Goal: Information Seeking & Learning: Learn about a topic

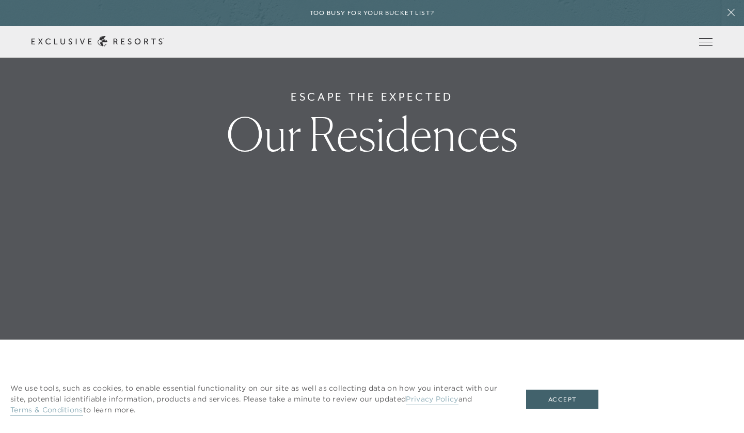
scroll to position [133, 0]
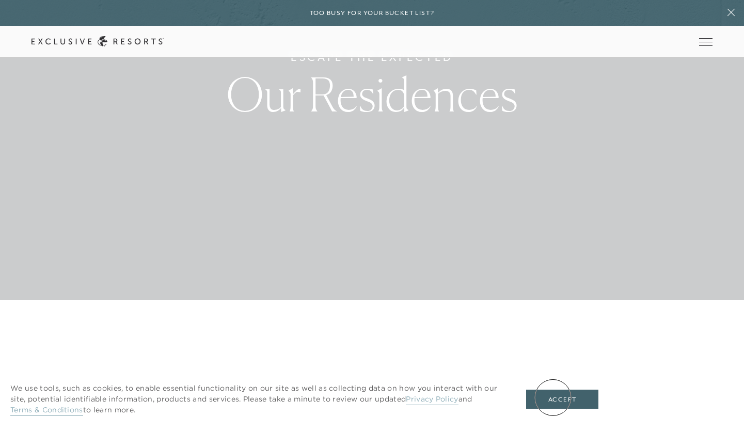
click at [553, 397] on button "Accept" at bounding box center [562, 400] width 72 height 20
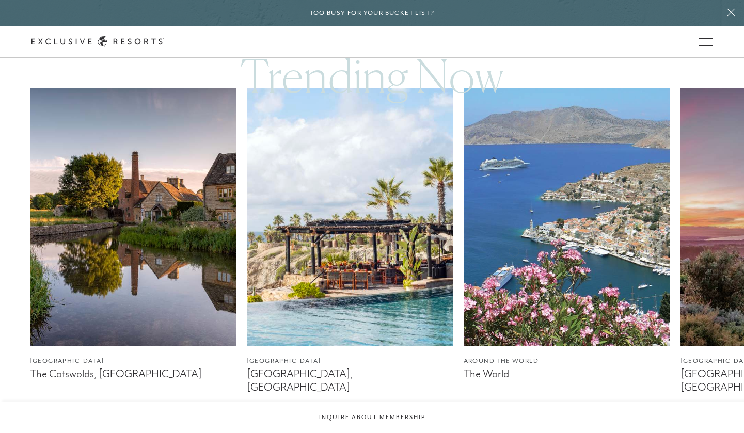
scroll to position [591, 0]
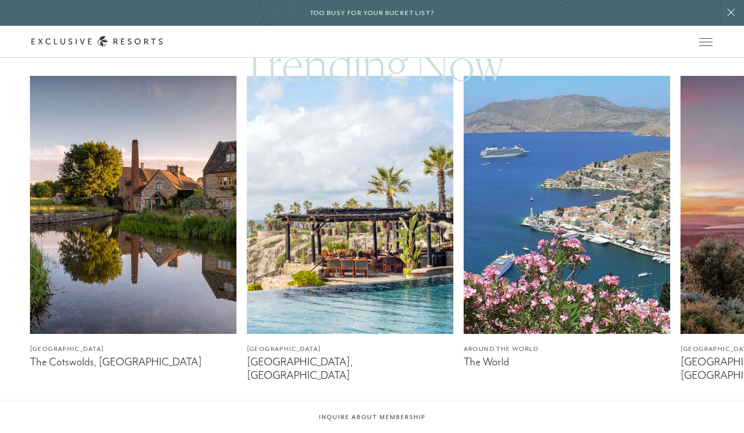
click at [392, 421] on div at bounding box center [385, 433] width 21 height 25
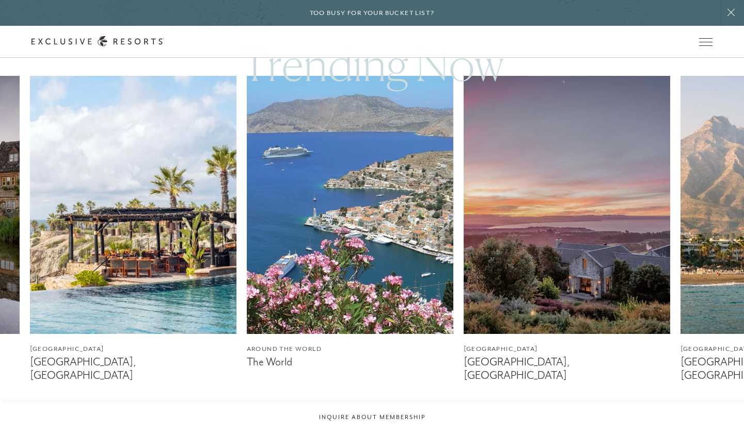
click at [392, 421] on div at bounding box center [385, 433] width 21 height 25
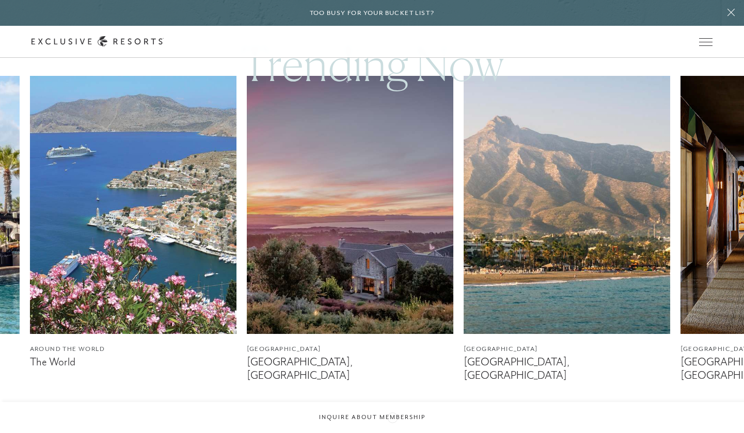
click at [392, 421] on div at bounding box center [385, 433] width 21 height 25
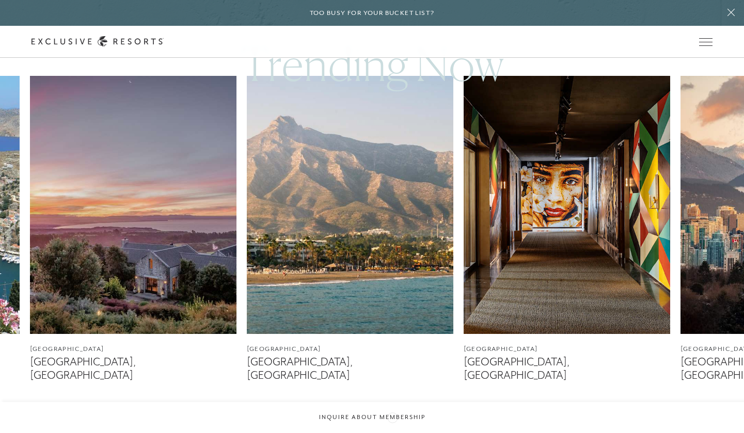
click at [392, 421] on div at bounding box center [385, 433] width 21 height 25
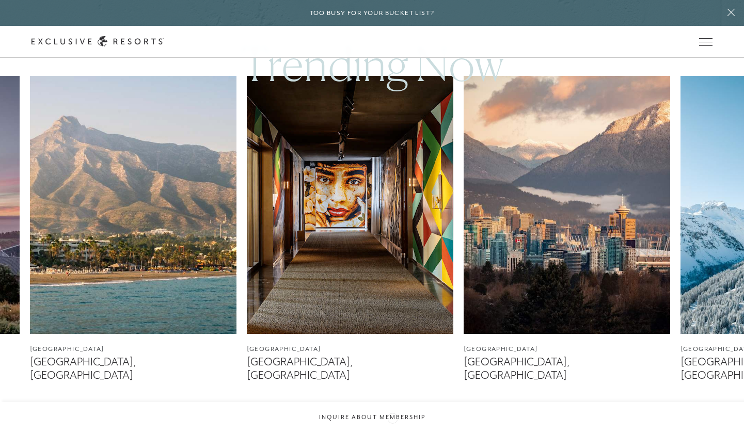
click at [392, 421] on div at bounding box center [385, 433] width 21 height 25
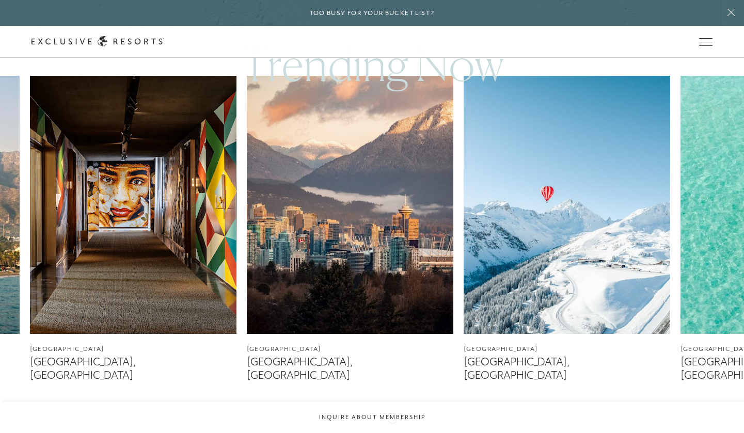
click at [392, 421] on div at bounding box center [385, 433] width 21 height 25
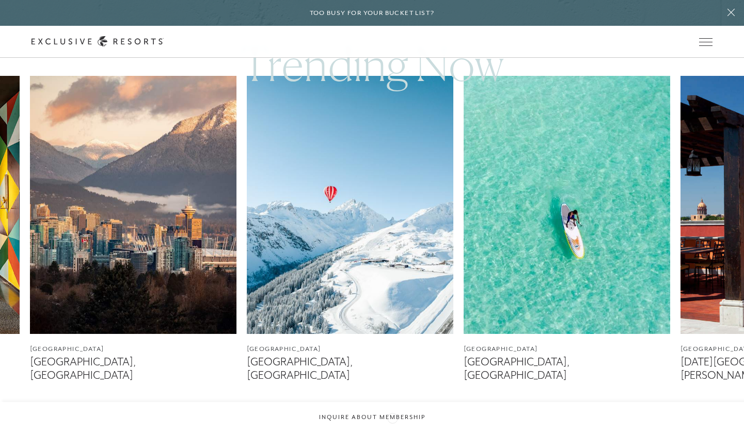
click at [392, 421] on div at bounding box center [385, 433] width 21 height 25
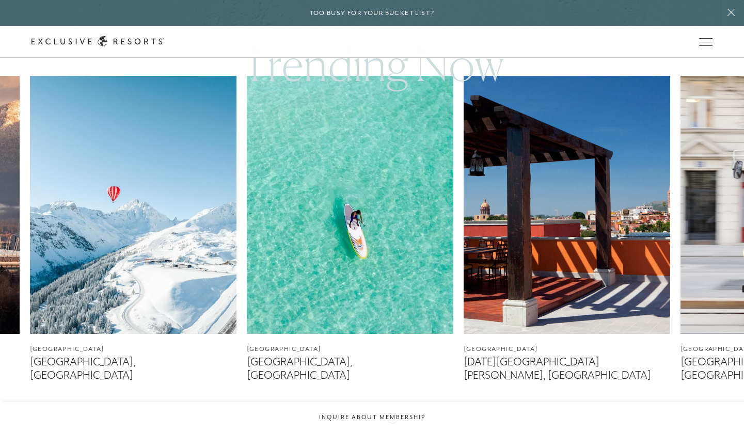
click at [392, 421] on div at bounding box center [385, 433] width 21 height 25
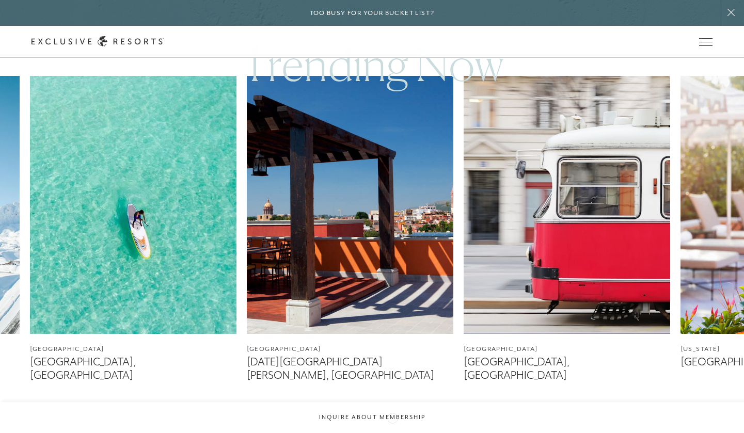
click at [392, 421] on div at bounding box center [385, 433] width 21 height 25
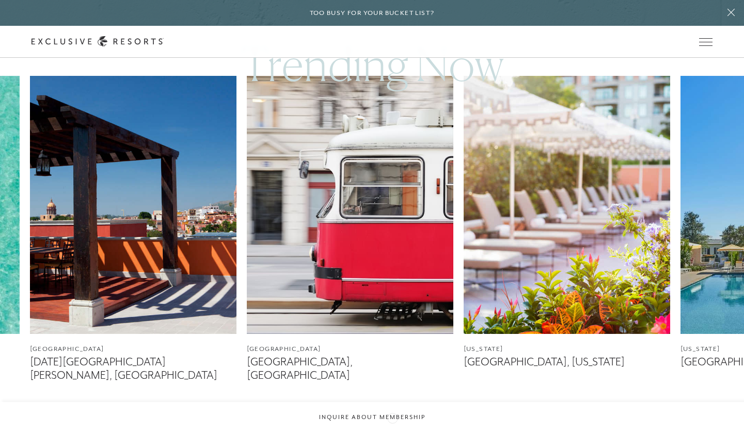
click at [392, 421] on div at bounding box center [385, 433] width 21 height 25
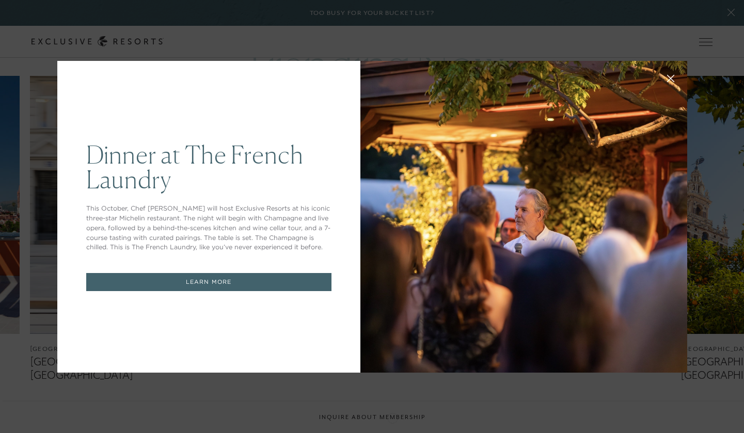
scroll to position [0, 0]
click at [679, 80] on button at bounding box center [670, 77] width 25 height 25
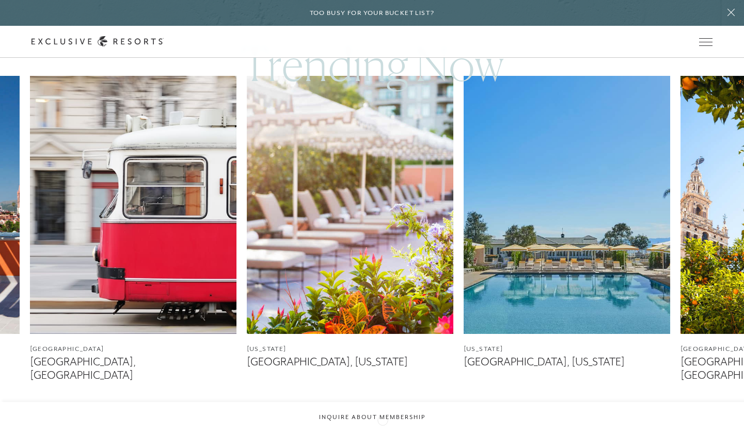
click at [382, 431] on icon at bounding box center [385, 433] width 21 height 4
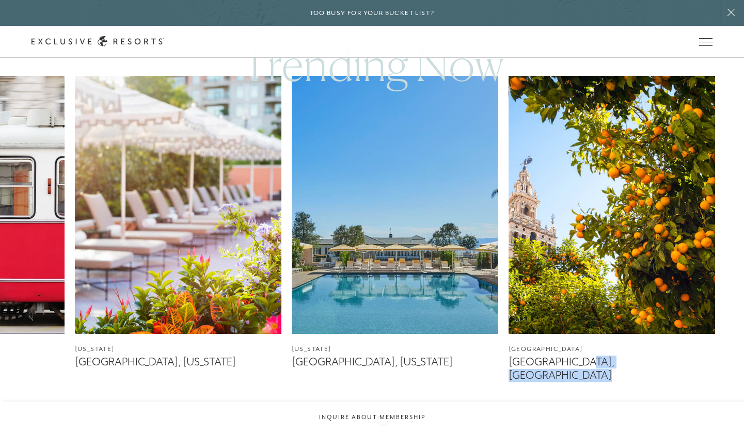
click at [382, 431] on icon at bounding box center [385, 433] width 21 height 4
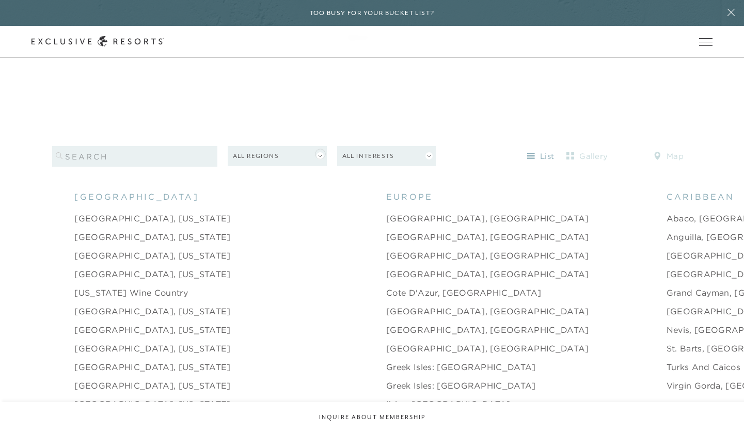
scroll to position [981, 0]
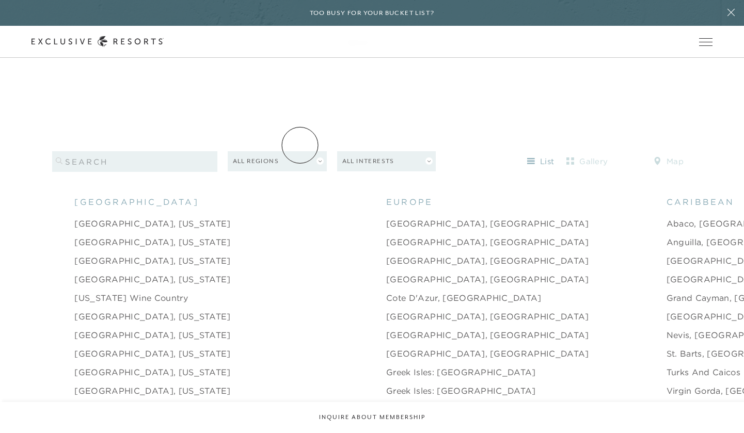
click at [300, 151] on button "All Regions" at bounding box center [277, 161] width 99 height 20
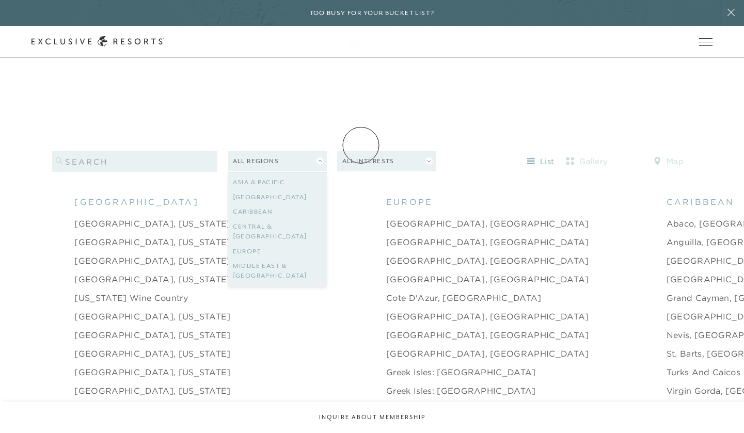
click at [361, 151] on button "All Interests" at bounding box center [386, 161] width 99 height 20
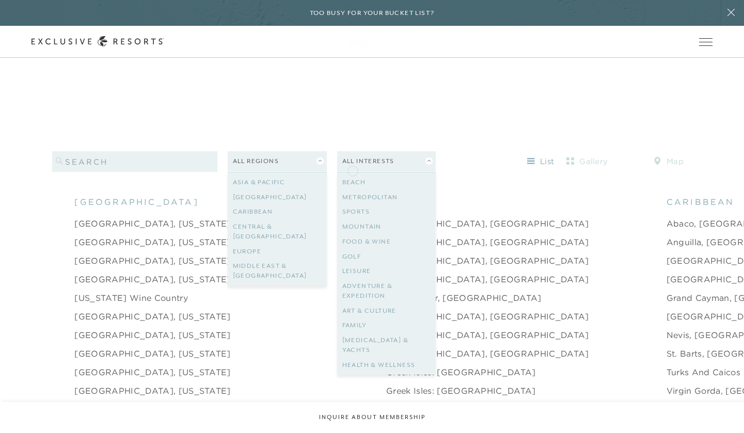
click at [353, 175] on link "Beach" at bounding box center [386, 182] width 89 height 15
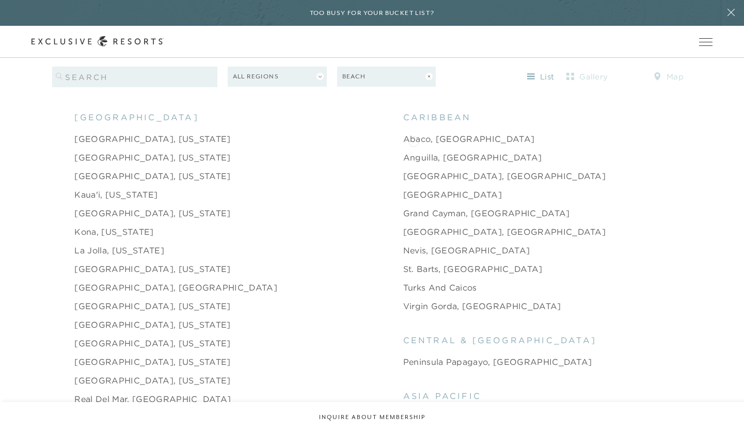
scroll to position [1065, 0]
click at [418, 152] on link "Anguilla, [GEOGRAPHIC_DATA]" at bounding box center [472, 158] width 139 height 12
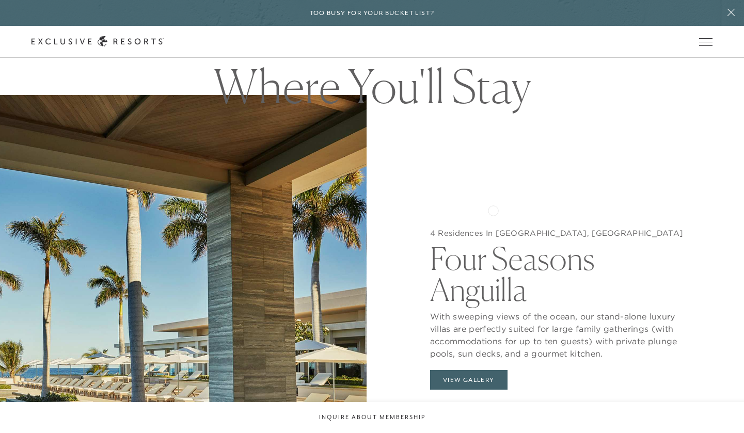
scroll to position [953, 0]
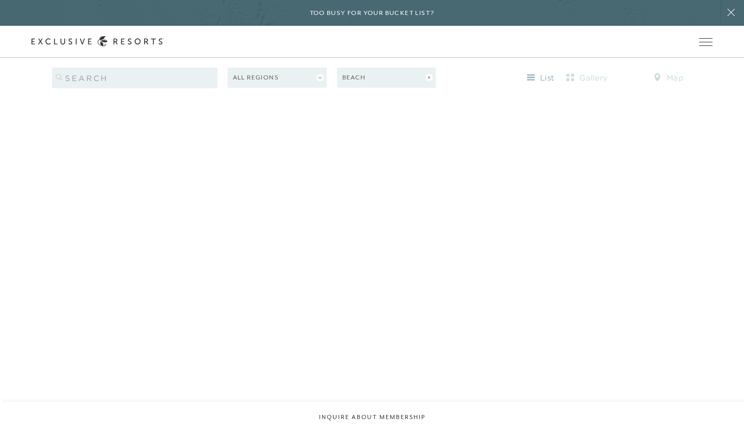
scroll to position [1096, 0]
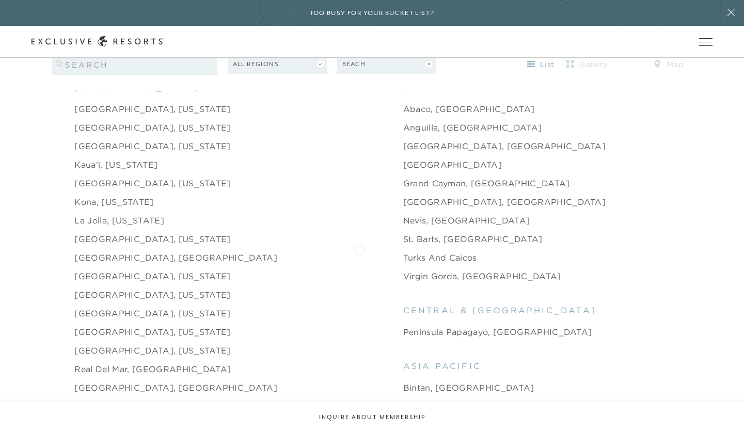
click at [403, 251] on link "Turks and Caicos" at bounding box center [440, 257] width 74 height 12
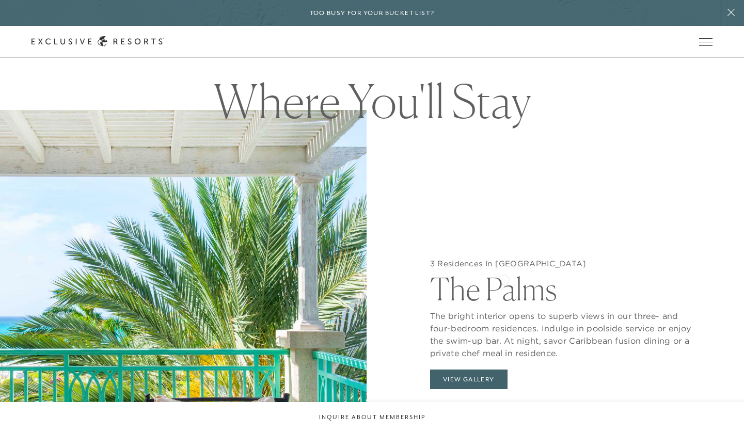
scroll to position [893, 0]
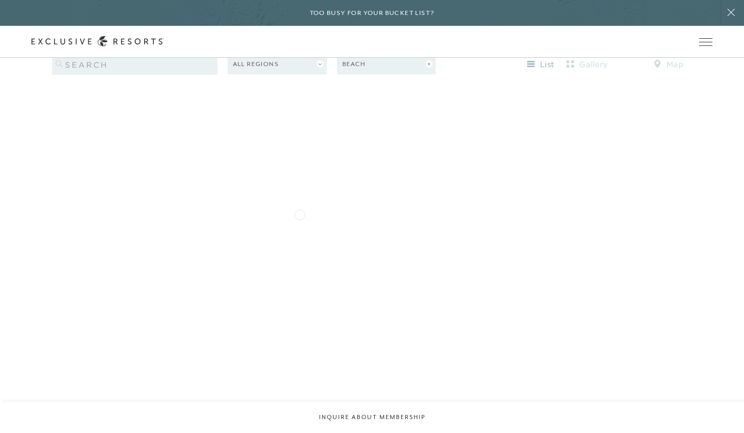
scroll to position [1127, 0]
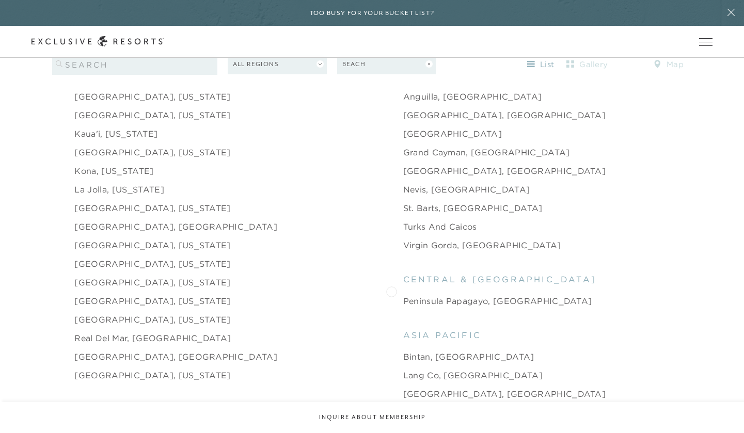
click at [403, 295] on link "Peninsula Papagayo, [GEOGRAPHIC_DATA]" at bounding box center [497, 301] width 189 height 12
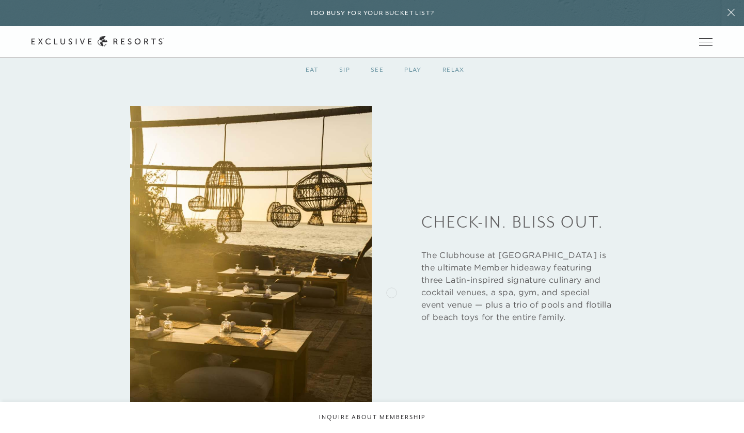
scroll to position [1604, 0]
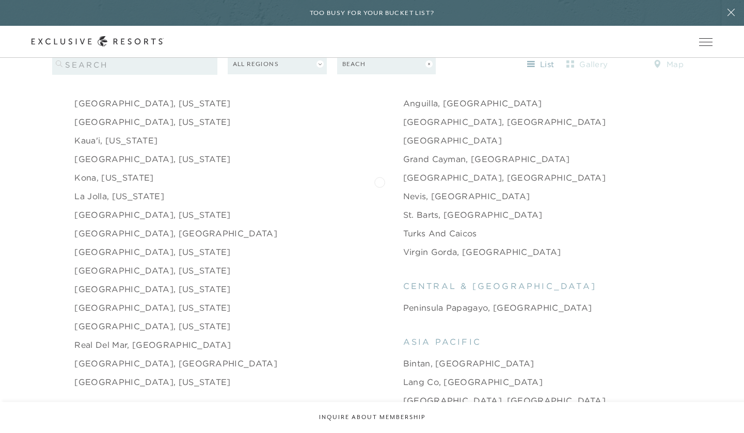
scroll to position [1096, 0]
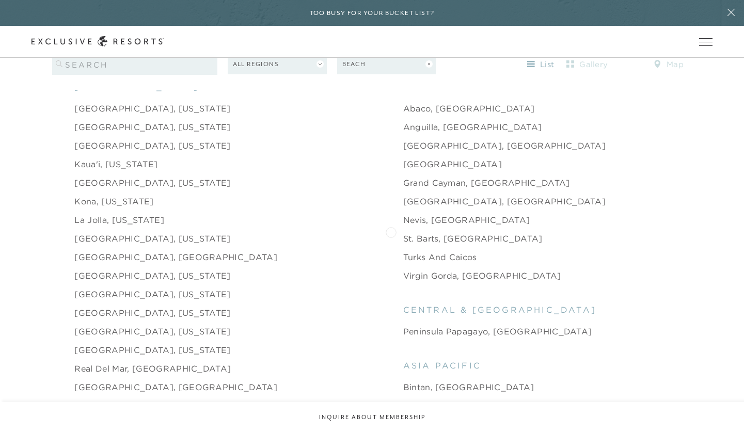
click at [403, 232] on link "St. Barts, [GEOGRAPHIC_DATA]" at bounding box center [472, 238] width 139 height 12
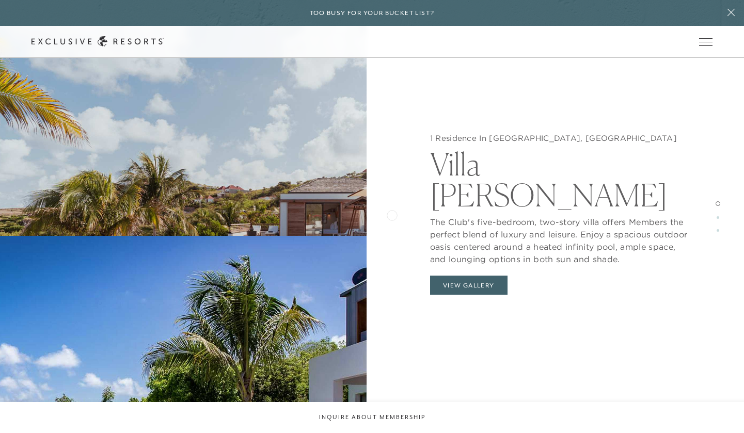
scroll to position [1617, 0]
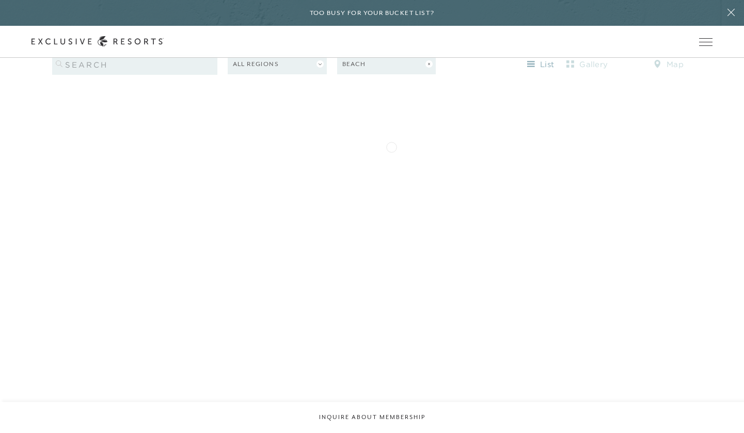
scroll to position [1127, 0]
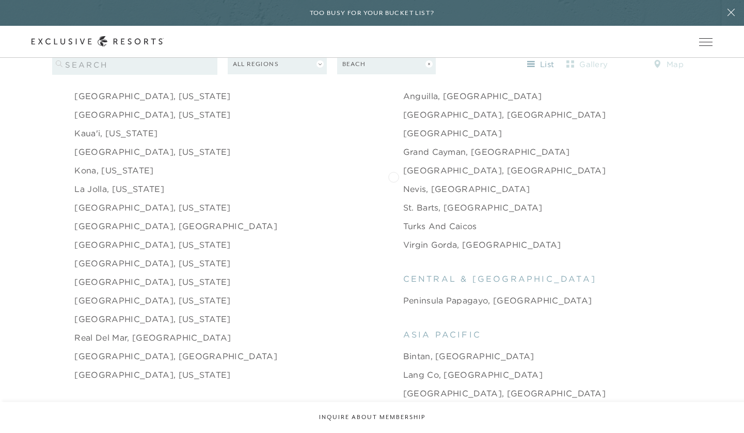
click at [403, 183] on link "Nevis, [GEOGRAPHIC_DATA]" at bounding box center [466, 189] width 127 height 12
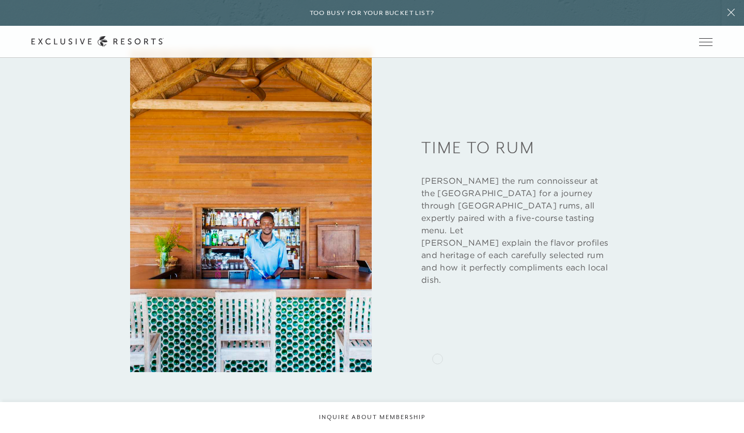
scroll to position [1589, 0]
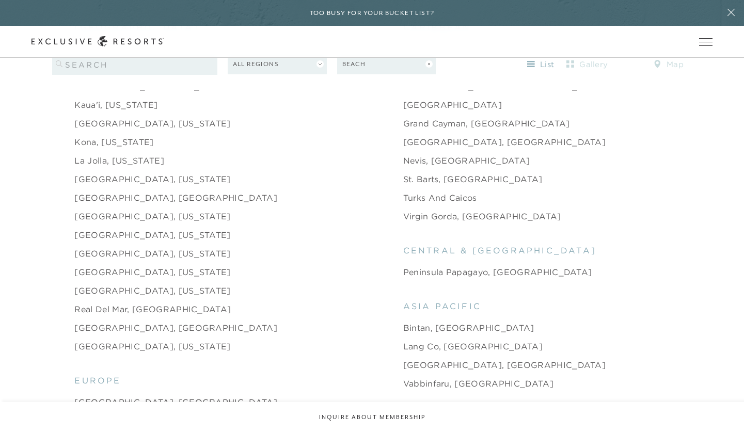
scroll to position [1158, 0]
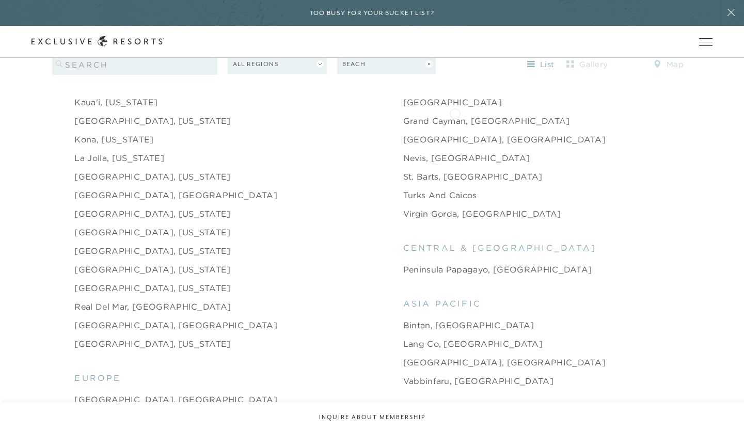
click at [455, 115] on link "Grand Cayman, [GEOGRAPHIC_DATA]" at bounding box center [486, 121] width 167 height 12
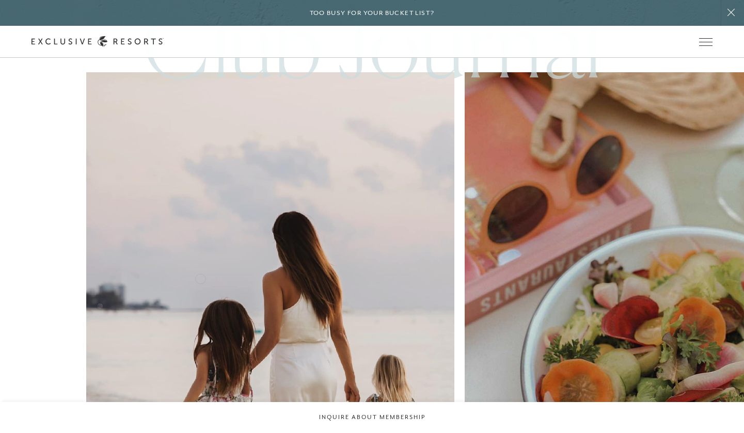
scroll to position [2570, 0]
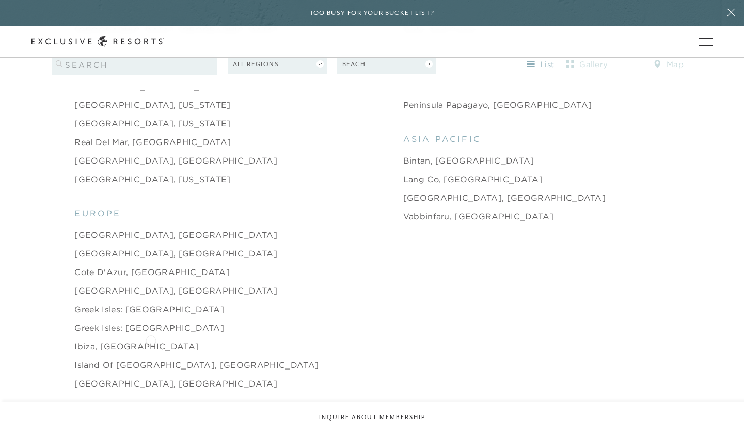
scroll to position [1325, 0]
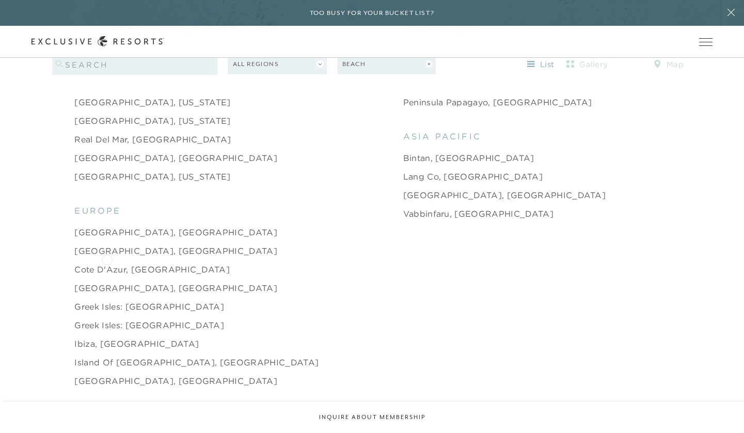
click at [107, 263] on link "Cote d'Azur, [GEOGRAPHIC_DATA]" at bounding box center [151, 269] width 155 height 12
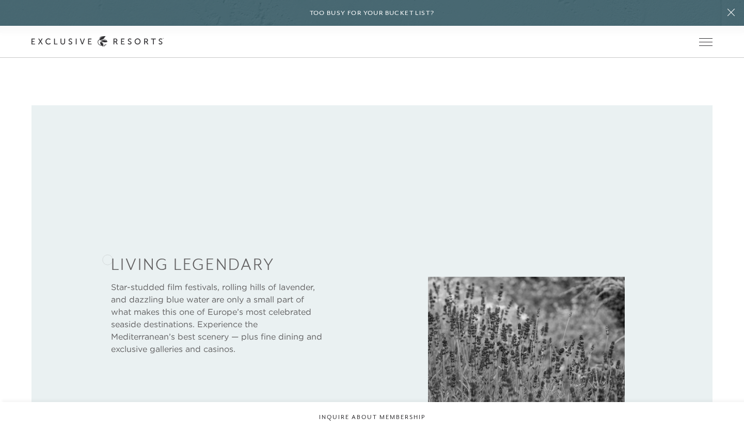
scroll to position [479, 0]
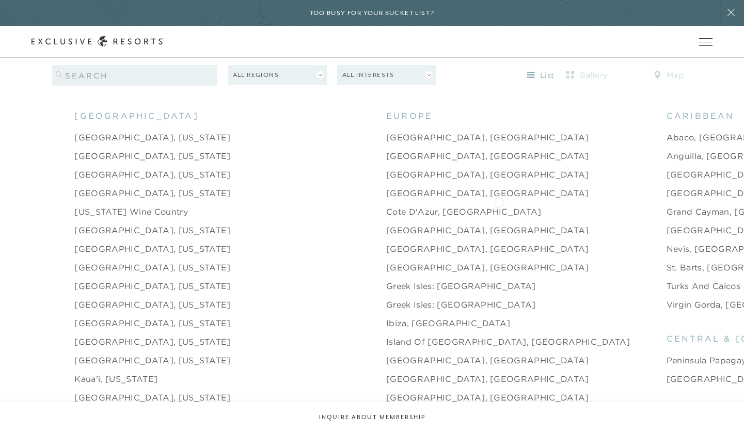
scroll to position [1066, 0]
click at [666, 244] on link "Nevis, [GEOGRAPHIC_DATA]" at bounding box center [729, 250] width 127 height 12
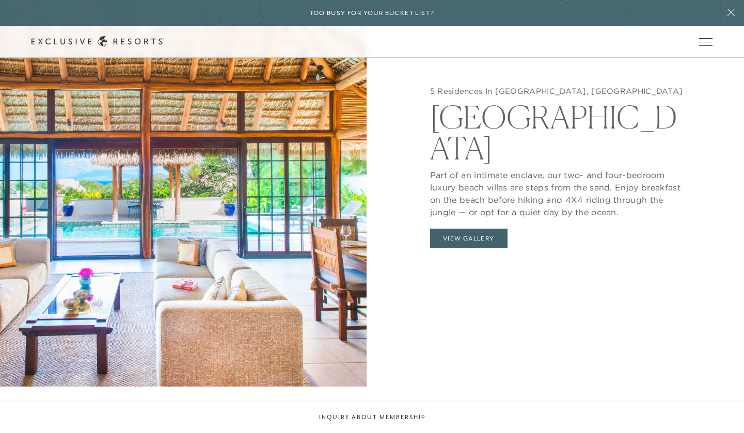
scroll to position [1074, 0]
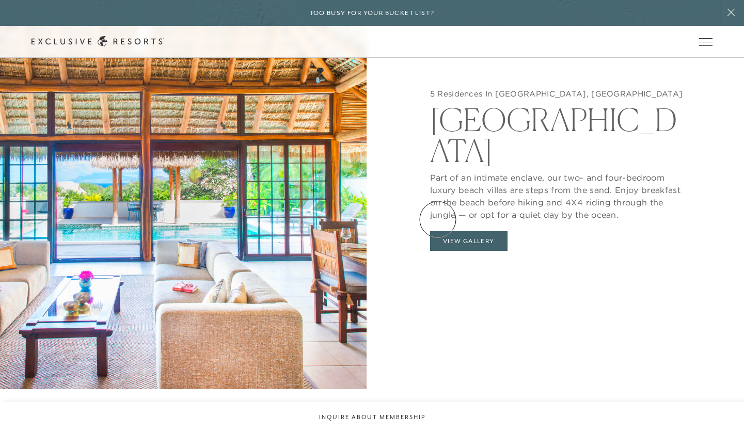
click at [440, 231] on button "View Gallery" at bounding box center [468, 241] width 77 height 20
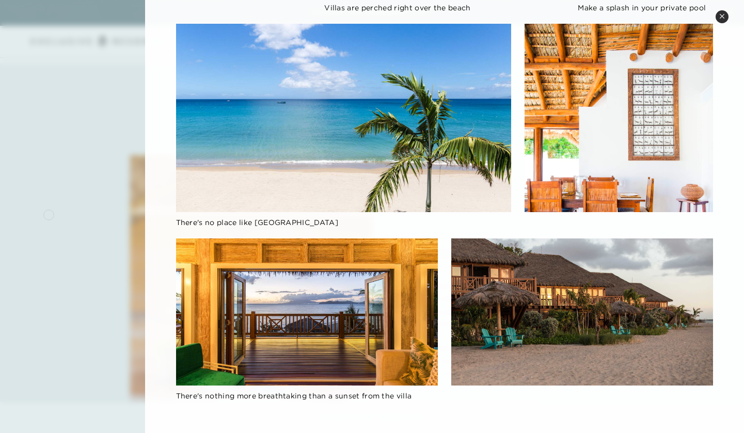
scroll to position [1440, 0]
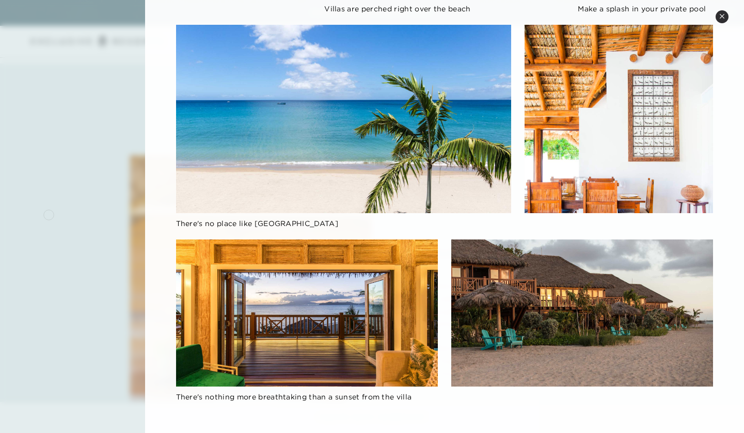
click at [72, 216] on div at bounding box center [372, 216] width 744 height 433
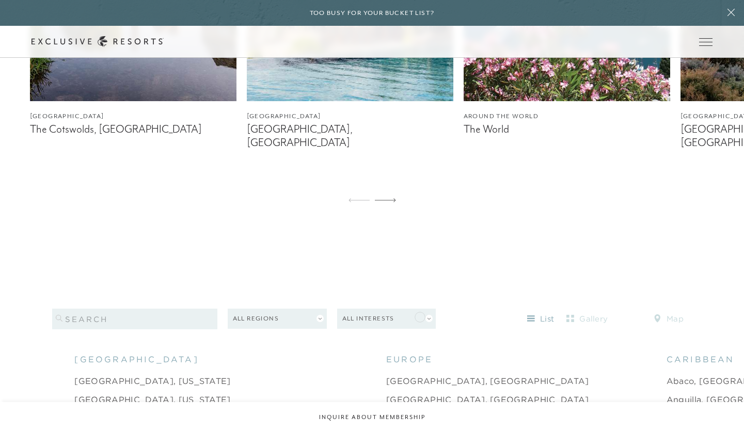
scroll to position [994, 0]
